Goal: Task Accomplishment & Management: Use online tool/utility

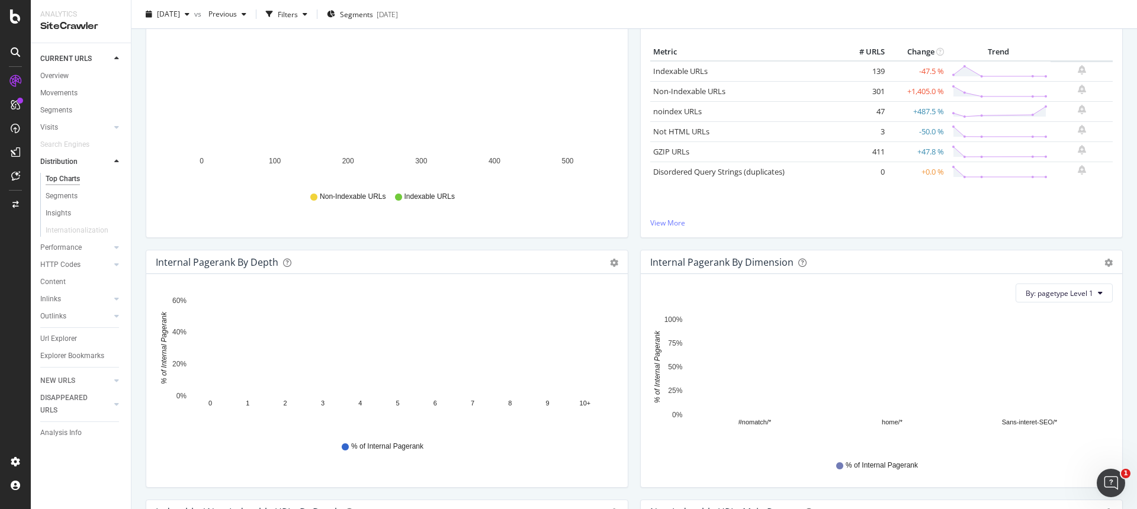
scroll to position [190, 0]
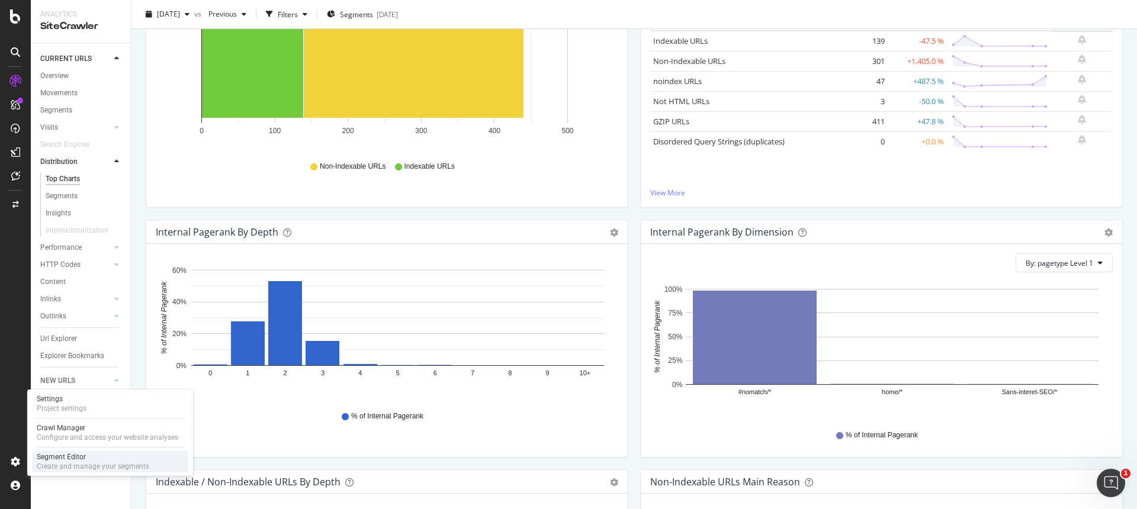
click at [57, 464] on div "Create and manage your segments" at bounding box center [93, 466] width 112 height 9
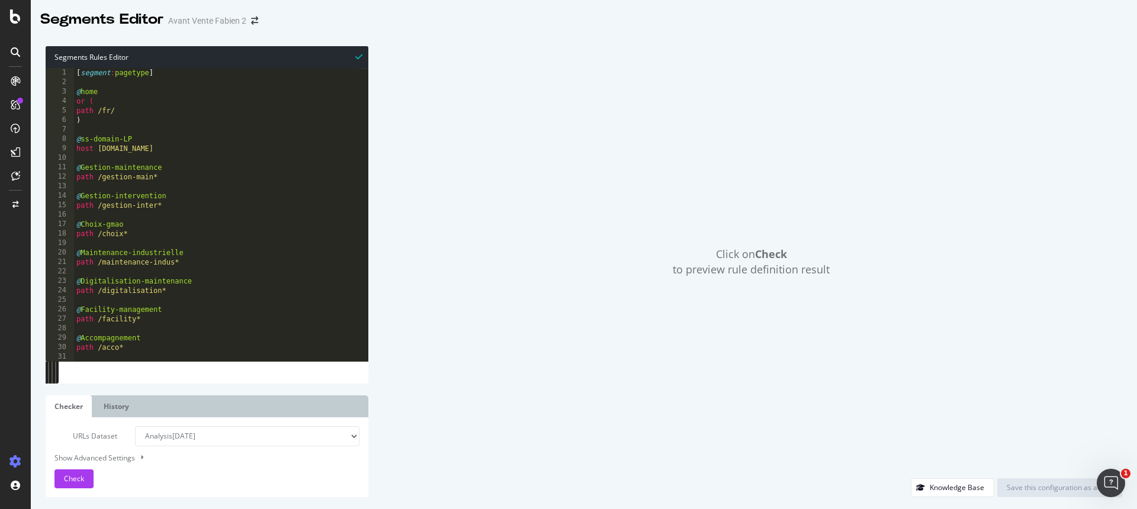
click at [161, 356] on div "[ segment : pagetype ] @ home or ( path /fr/ ) @ ss-domain-LP host lp.gmao.com …" at bounding box center [216, 224] width 285 height 312
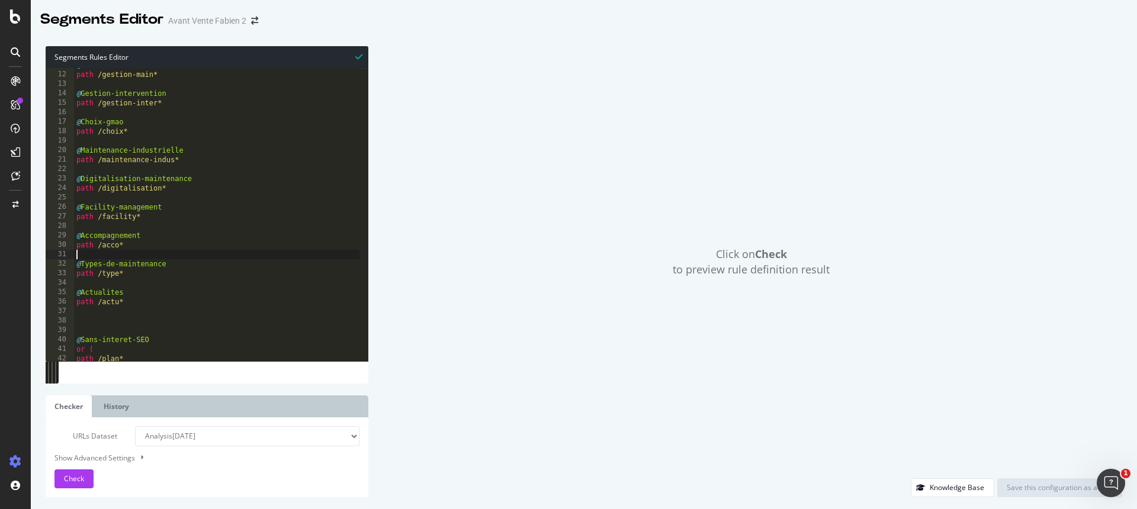
scroll to position [171, 0]
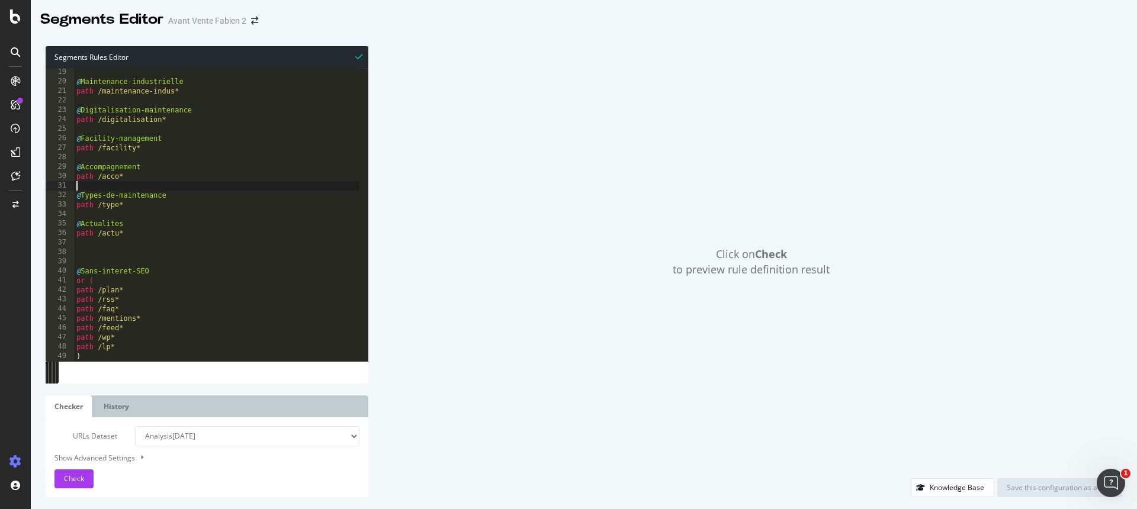
click at [137, 356] on div "@ Maintenance-industrielle path /maintenance-indus* @ Digitalisation-maintenanc…" at bounding box center [216, 223] width 285 height 312
click at [124, 360] on div "@ Maintenance-industrielle path /maintenance-indus* @ Digitalisation-maintenanc…" at bounding box center [216, 223] width 285 height 312
click at [136, 369] on div ") 19 20 21 22 23 24 25 26 27 28 29 30 31 32 33 34 35 36 37 38 39 40 41 42 43 44…" at bounding box center [207, 225] width 323 height 315
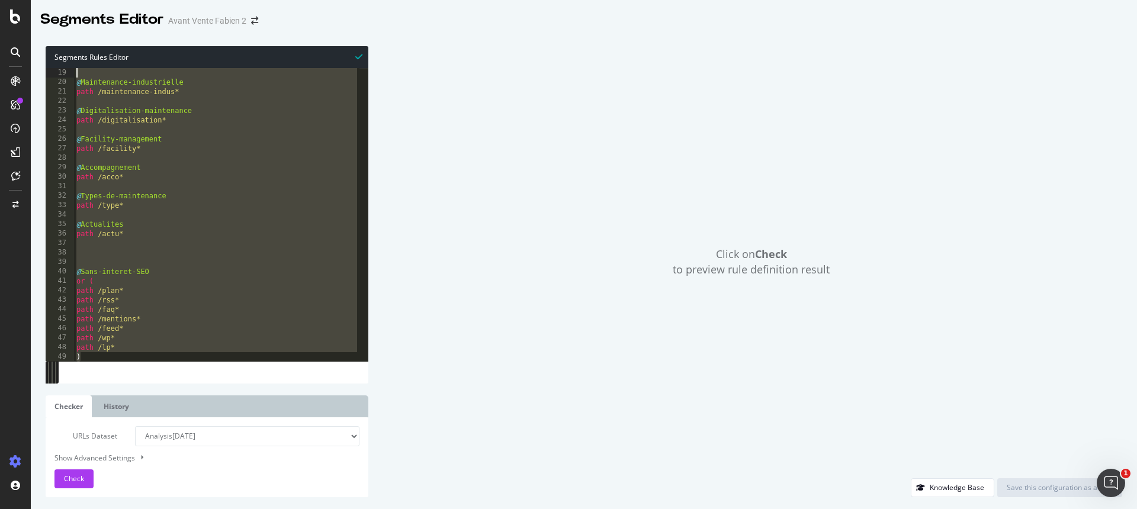
scroll to position [0, 0]
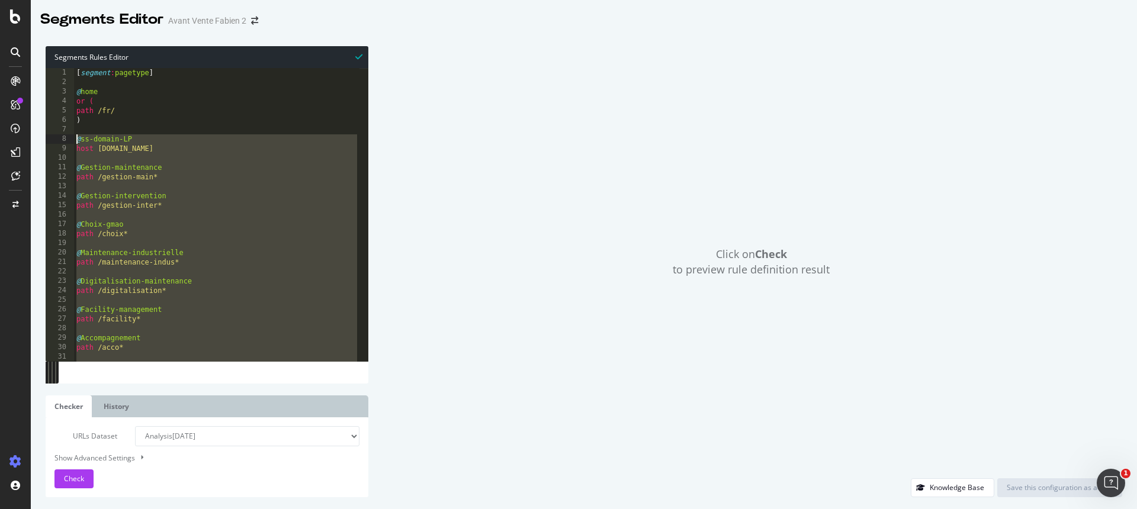
drag, startPoint x: 133, startPoint y: 356, endPoint x: 58, endPoint y: 140, distance: 229.1
click at [58, 140] on div ") 1 2 3 4 5 6 7 8 9 10 11 12 13 14 15 16 17 18 19 20 21 22 23 24 25 26 27 28 29…" at bounding box center [207, 214] width 323 height 293
type textarea "@ss-domain-LP host lp.gmao.com"
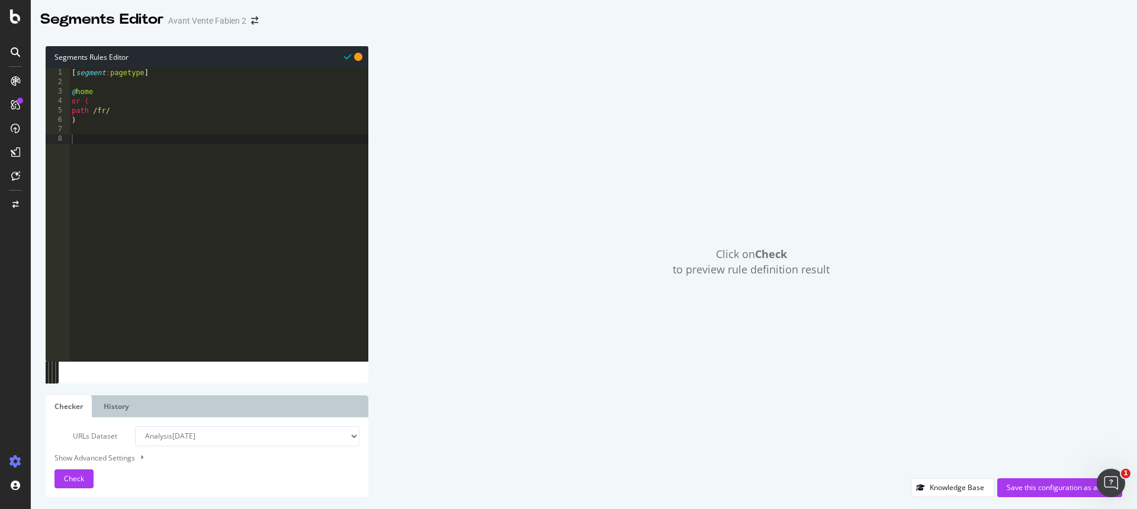
click at [414, 89] on div "Click on Check to preview rule definition result" at bounding box center [751, 262] width 742 height 432
click at [175, 442] on select "Analysis 2025 Sep. 9th Analysis 2025 Sep. 8th Analysis 2025 Sep. 4th Analysis 2…" at bounding box center [247, 436] width 224 height 20
click at [91, 477] on button "Check" at bounding box center [73, 478] width 39 height 19
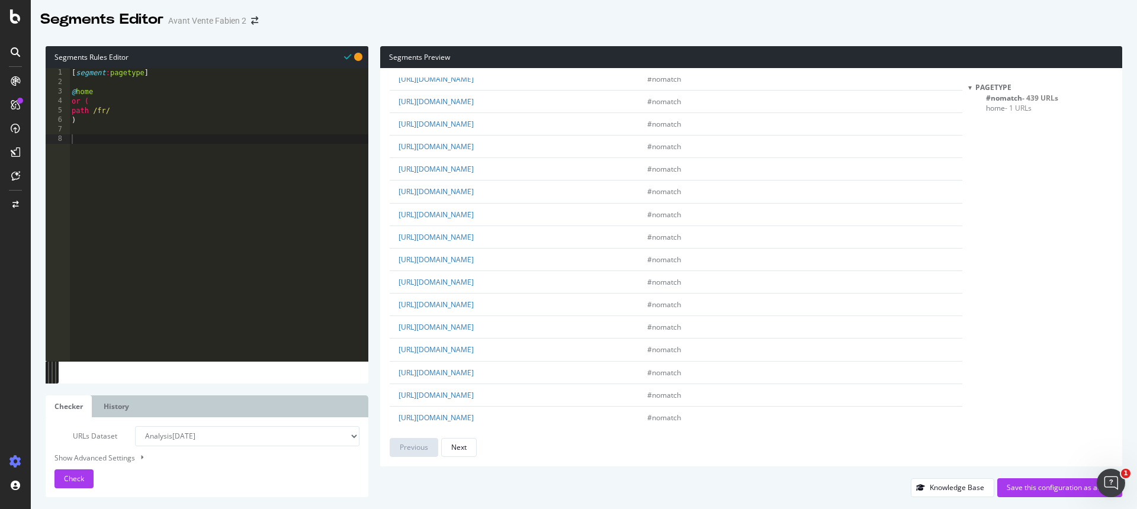
scroll to position [1951, 0]
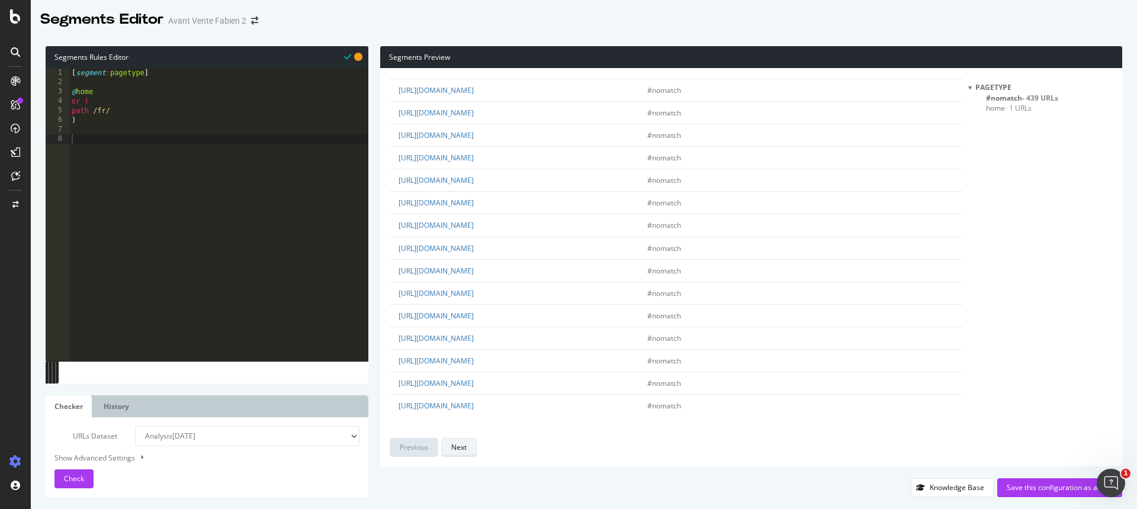
click at [468, 445] on button "Next" at bounding box center [459, 447] width 36 height 19
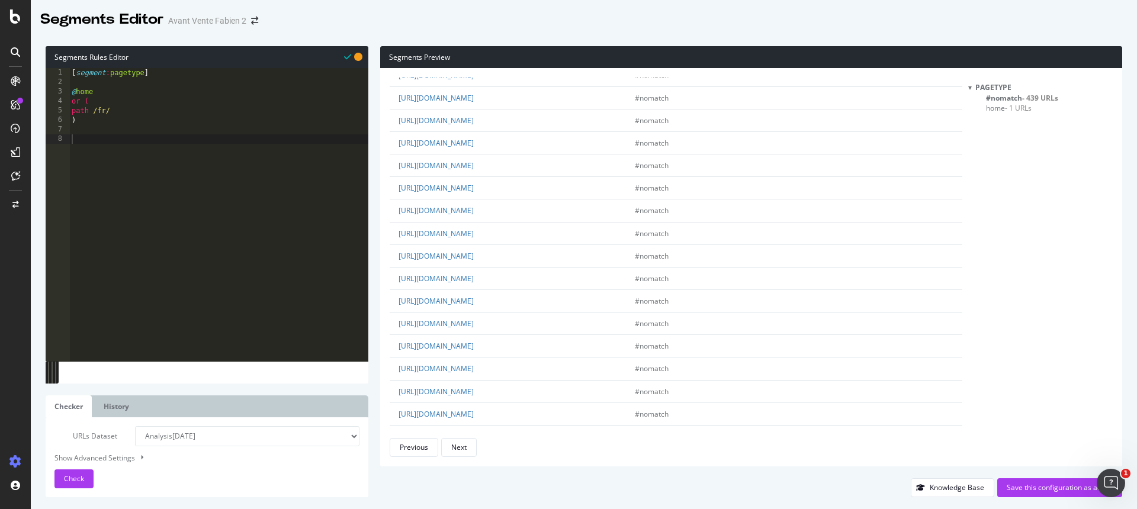
scroll to position [1961, 0]
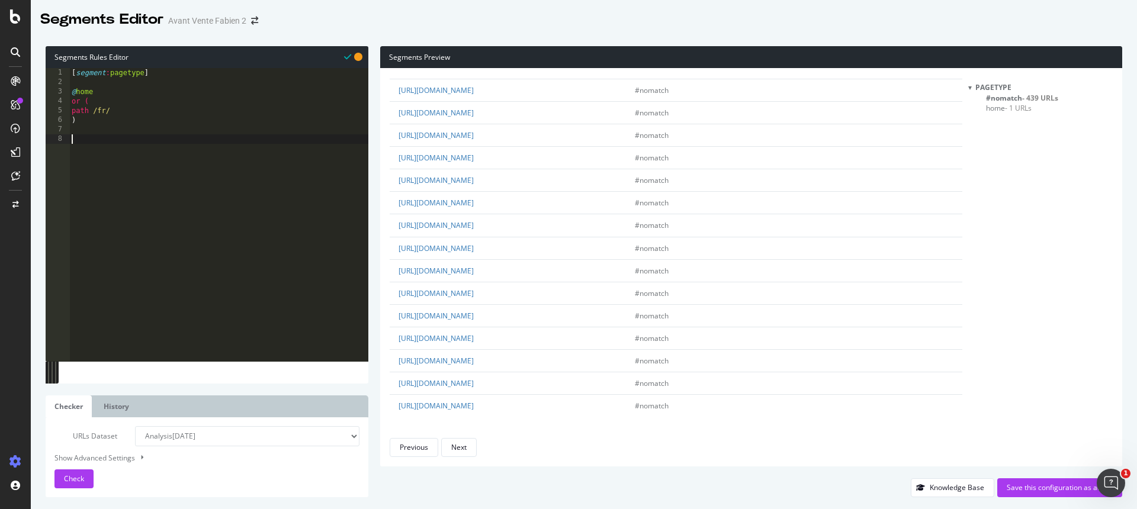
click at [244, 185] on div "[ segment : pagetype ] @ home or ( path /fr/ )" at bounding box center [218, 224] width 299 height 312
type textarea "@De"
type textarea "@DE"
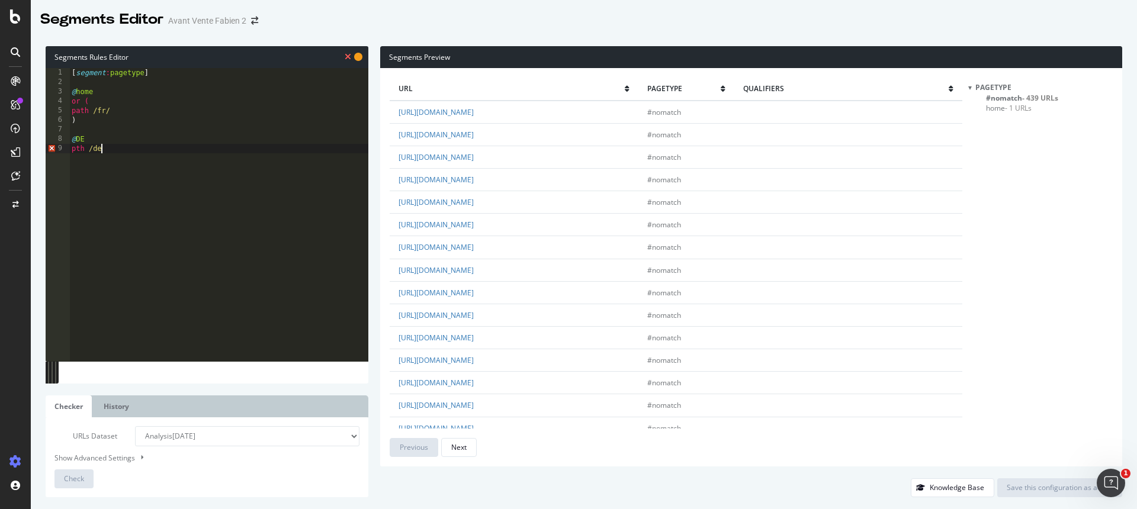
scroll to position [0, 2]
click at [75, 141] on div "[ segment : pagetype ] @ home or ( path /fr/ ) @ DE pth /de*" at bounding box center [218, 224] width 299 height 312
click at [76, 153] on div "[ segment : pagetype ] @ home or ( path /fr/ ) @ DE pth /de*" at bounding box center [218, 224] width 299 height 312
type textarea "path /de*"
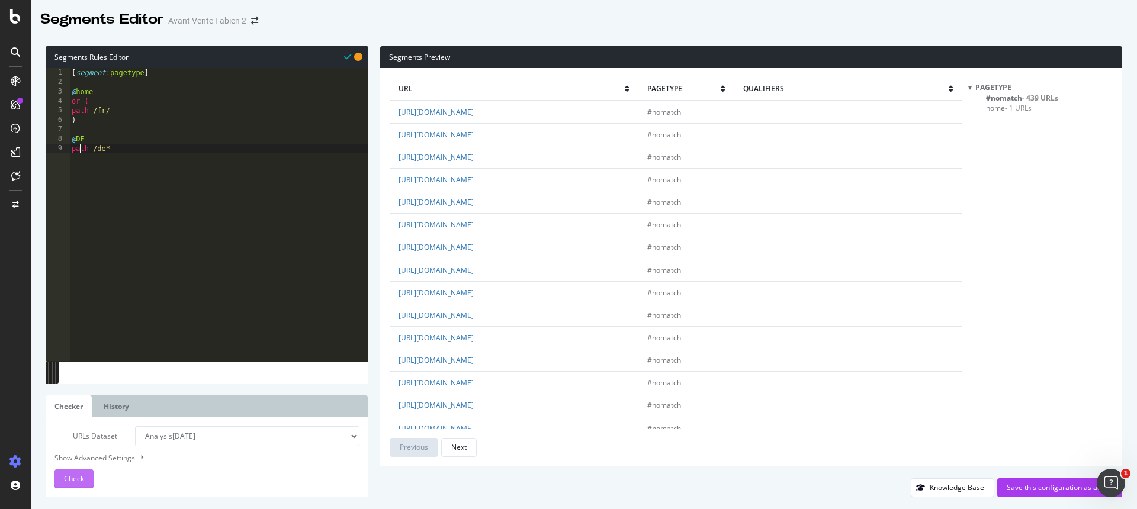
click at [83, 472] on div "Check" at bounding box center [74, 479] width 20 height 18
click at [1009, 110] on span "- 131 URLs" at bounding box center [1012, 108] width 35 height 10
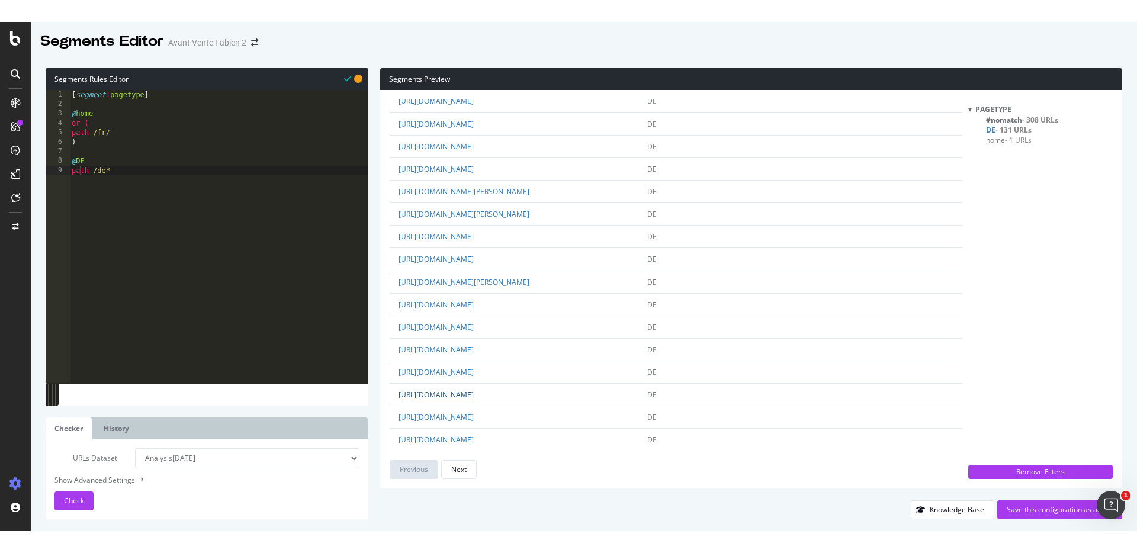
scroll to position [1941, 0]
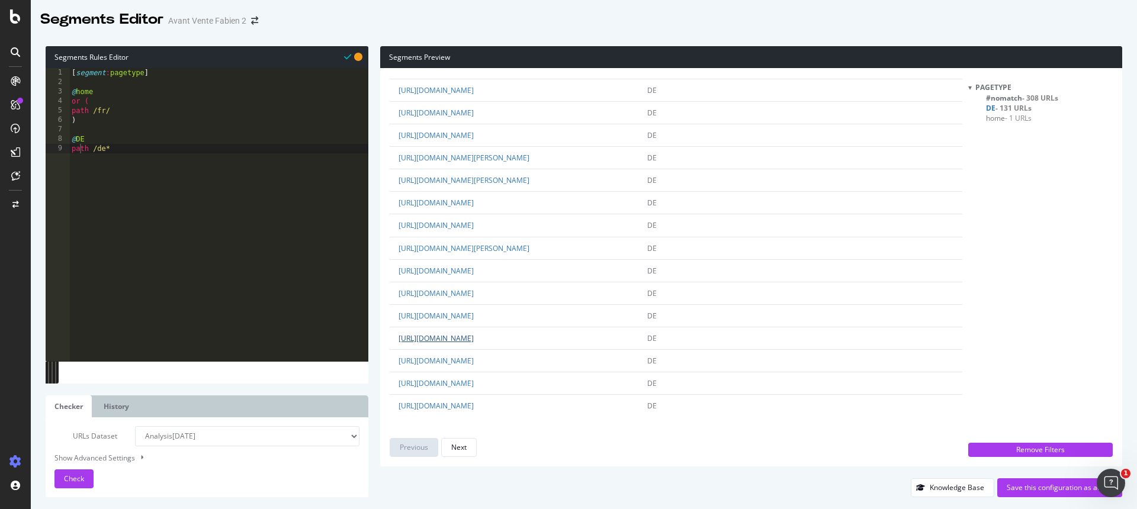
click at [474, 336] on link "https://www.packr.com/de/machines/pulsa-s-flaschen-agrochemie/" at bounding box center [435, 338] width 75 height 10
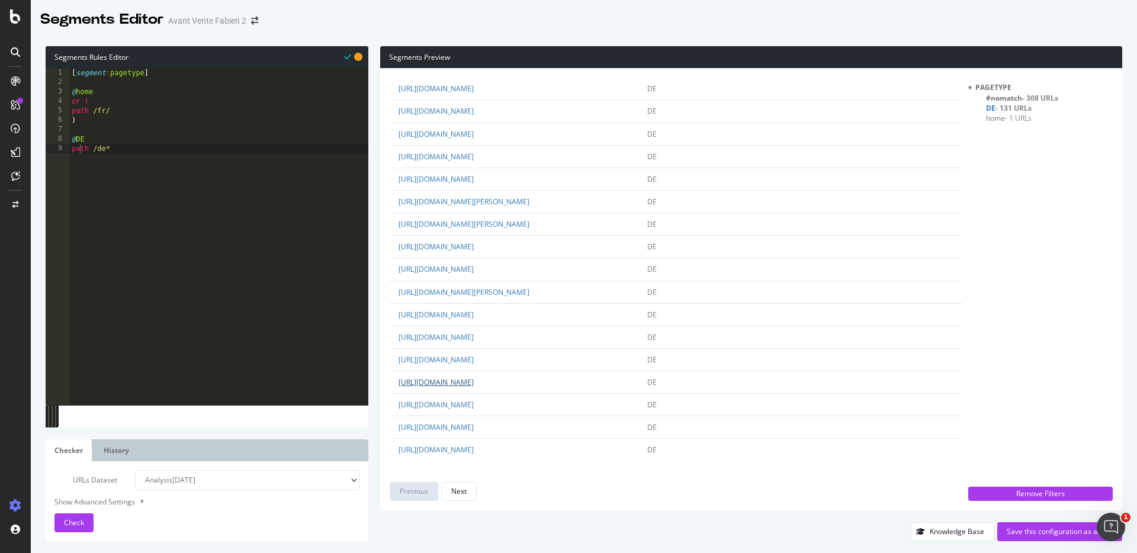
scroll to position [1897, 0]
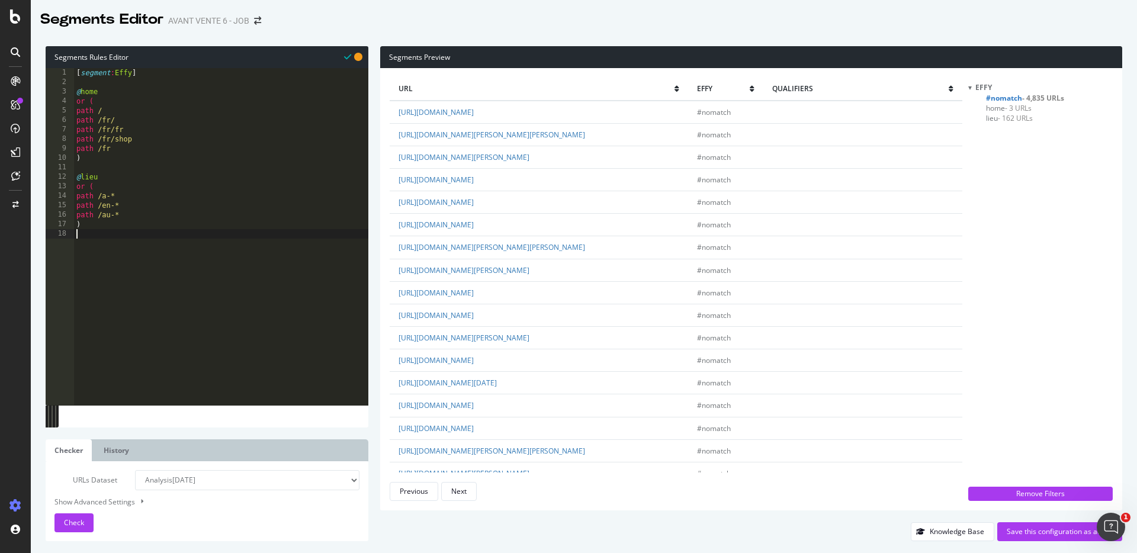
scroll to position [1897, 0]
